Goal: Task Accomplishment & Management: Use online tool/utility

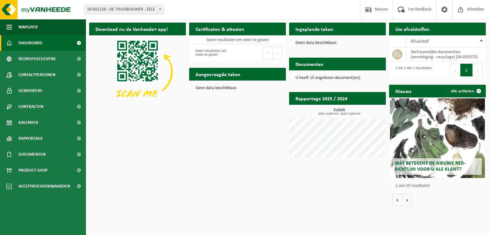
click at [78, 41] on span at bounding box center [79, 43] width 14 height 16
click at [139, 13] on span "10-931126 - DE THUISBOUWER - ZELE" at bounding box center [123, 9] width 79 height 9
click at [143, 11] on span "10-931126 - DE THUISBOUWER - ZELE" at bounding box center [123, 9] width 79 height 9
click at [47, 57] on span "Bedrijfsgegevens" at bounding box center [36, 59] width 37 height 16
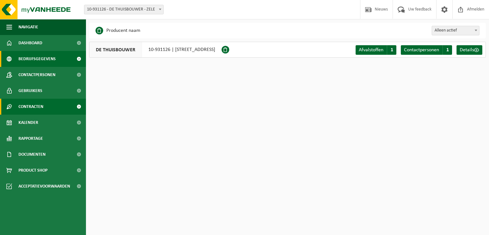
click at [42, 111] on span "Contracten" at bounding box center [30, 107] width 25 height 16
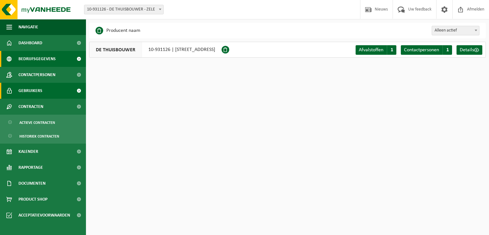
click at [38, 93] on span "Gebruikers" at bounding box center [30, 91] width 24 height 16
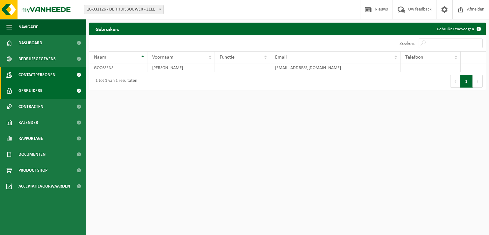
click at [36, 76] on span "Contactpersonen" at bounding box center [36, 75] width 37 height 16
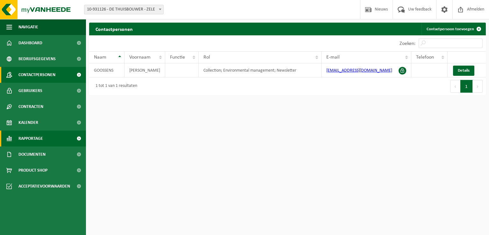
click at [28, 137] on span "Rapportage" at bounding box center [30, 139] width 25 height 16
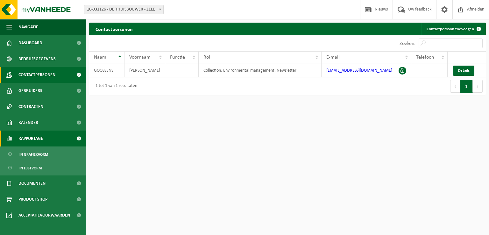
click at [36, 135] on span "Rapportage" at bounding box center [30, 139] width 25 height 16
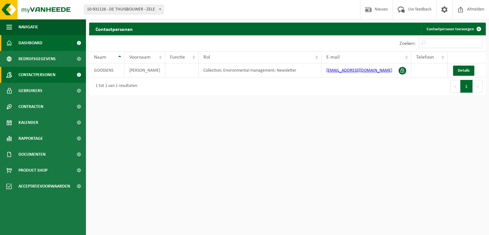
click at [34, 45] on span "Dashboard" at bounding box center [30, 43] width 24 height 16
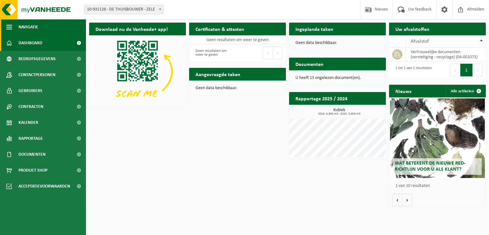
click at [11, 25] on span "button" at bounding box center [9, 27] width 6 height 16
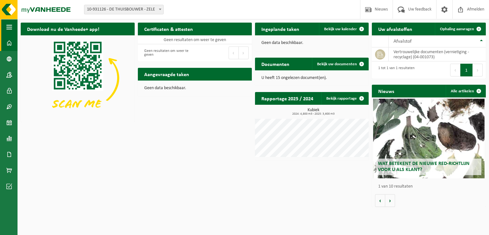
click at [11, 25] on span "button" at bounding box center [9, 27] width 6 height 16
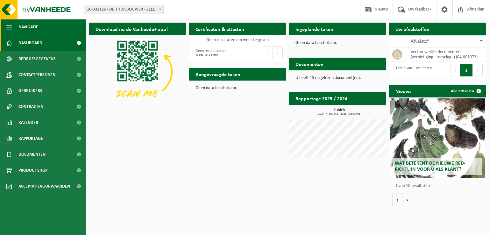
click at [11, 25] on span "button" at bounding box center [9, 27] width 6 height 16
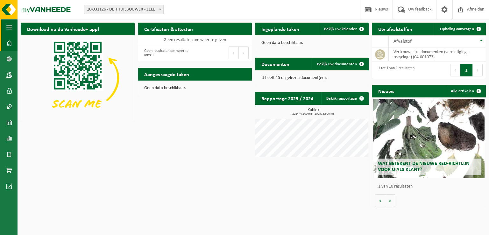
click at [11, 25] on span "button" at bounding box center [9, 27] width 6 height 16
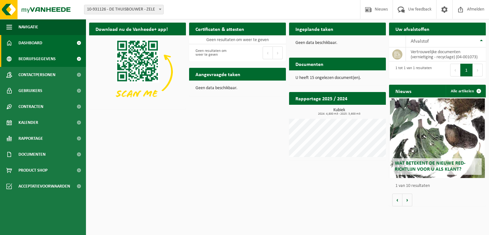
click at [34, 61] on span "Bedrijfsgegevens" at bounding box center [36, 59] width 37 height 16
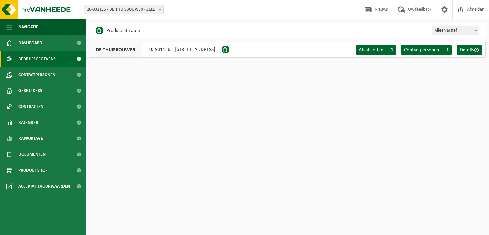
click at [461, 33] on span "Alleen actief" at bounding box center [455, 30] width 47 height 9
click at [438, 32] on span "Alleen actief" at bounding box center [455, 30] width 47 height 9
click at [433, 49] on span "Alleen actief Alles" at bounding box center [455, 45] width 47 height 19
click at [445, 31] on span "Alles" at bounding box center [455, 30] width 47 height 9
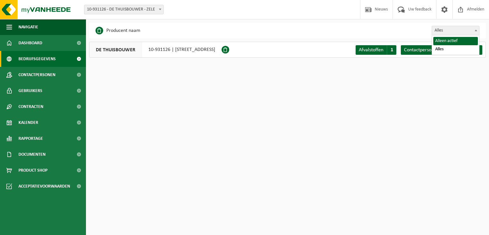
select select "false"
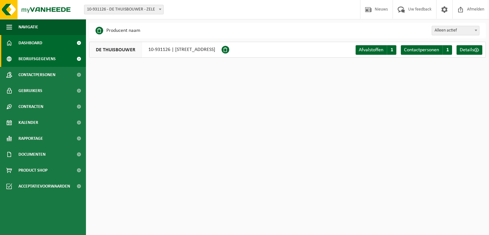
click at [54, 46] on link "Dashboard" at bounding box center [43, 43] width 86 height 16
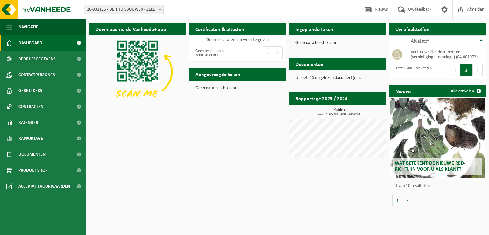
click at [221, 75] on h2 "Aangevraagde taken" at bounding box center [218, 74] width 58 height 12
click at [331, 99] on h2 "Rapportage 2025 / 2024" at bounding box center [321, 98] width 65 height 12
click at [45, 90] on link "Gebruikers" at bounding box center [43, 91] width 86 height 16
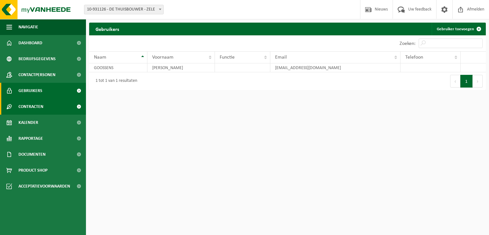
click at [39, 111] on span "Contracten" at bounding box center [30, 107] width 25 height 16
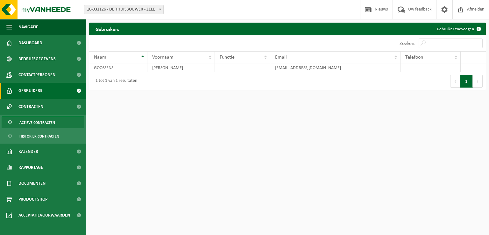
click at [34, 122] on span "Actieve contracten" at bounding box center [37, 123] width 36 height 12
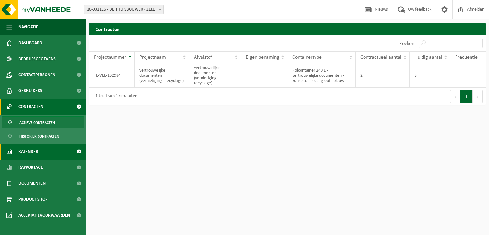
click at [36, 148] on span "Kalender" at bounding box center [28, 152] width 20 height 16
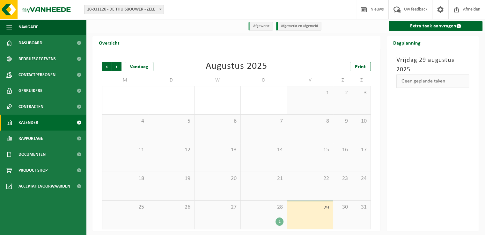
scroll to position [1, 0]
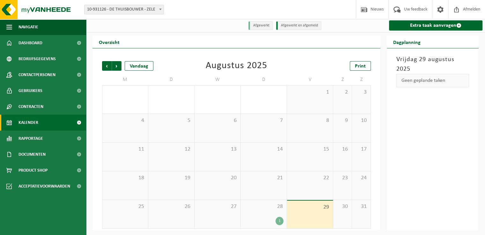
click at [278, 222] on div "1" at bounding box center [279, 221] width 8 height 8
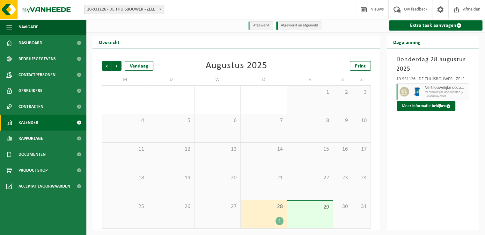
click at [309, 208] on span "29" at bounding box center [310, 207] width 40 height 7
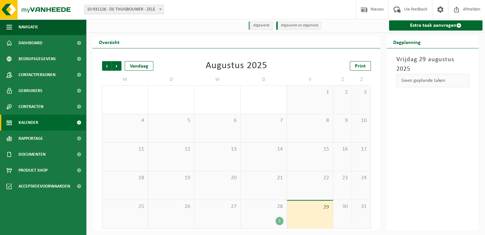
click at [276, 218] on div "1" at bounding box center [264, 221] width 40 height 8
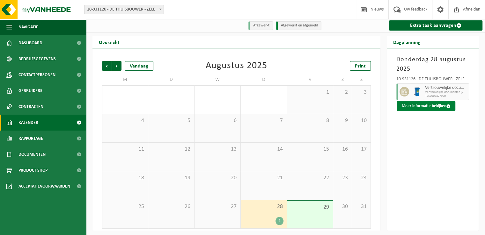
click at [435, 108] on button "Meer informatie bekijken" at bounding box center [426, 106] width 58 height 10
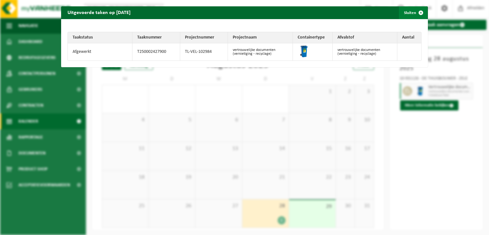
click at [419, 14] on span "button" at bounding box center [421, 12] width 13 height 13
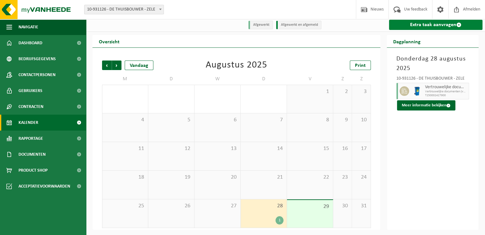
click at [432, 25] on link "Extra taak aanvragen" at bounding box center [435, 25] width 93 height 10
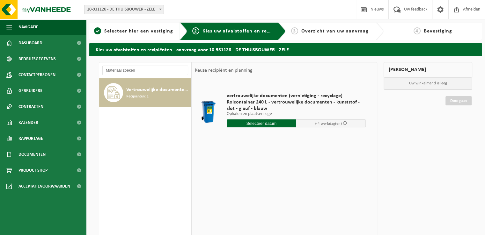
click at [145, 94] on span "Recipiënten: 1" at bounding box center [137, 97] width 22 height 6
